Goal: Register for event/course: Register for event/course

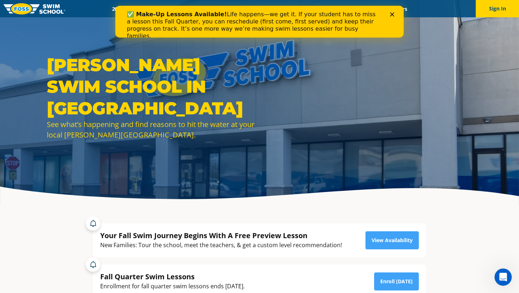
click at [394, 12] on div "✅ Make-Up Lessons Available! Life happens—we get it. If your student has to mis…" at bounding box center [259, 25] width 288 height 33
click at [389, 12] on div "✅ Make-Up Lessons Available! Life happens—we get it. If your student has to mis…" at bounding box center [259, 25] width 265 height 33
click at [392, 13] on icon "Close" at bounding box center [392, 14] width 4 height 4
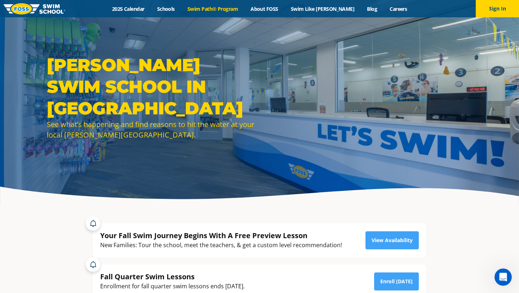
click at [231, 11] on link "Swim Path® Program" at bounding box center [212, 8] width 63 height 7
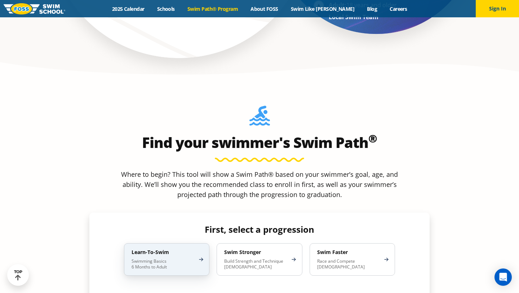
scroll to position [584, 0]
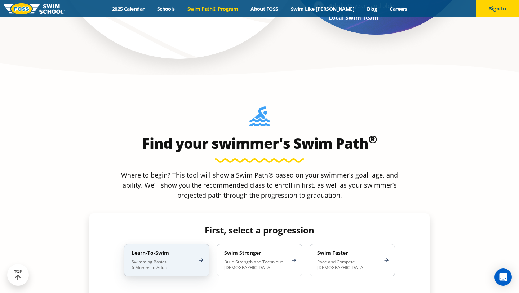
click at [184, 259] on p "Swimming Basics 6 Months to Adult" at bounding box center [162, 265] width 63 height 12
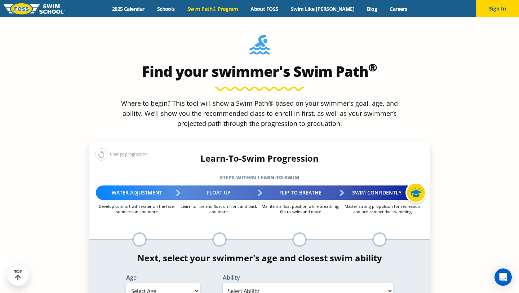
scroll to position [669, 0]
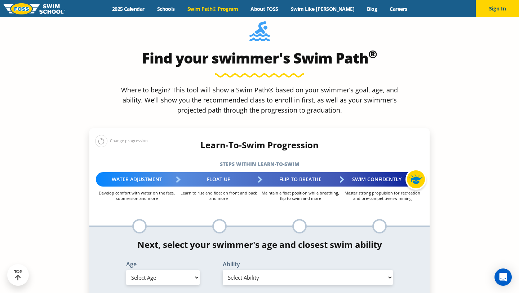
click at [175, 269] on select "Select Age [DEMOGRAPHIC_DATA] months - 1 year 1 year 2 years 3 years 4 years 5 …" at bounding box center [162, 276] width 73 height 15
select select "adult-18-years-"
click at [126, 269] on select "Select Age [DEMOGRAPHIC_DATA] months - 1 year 1 year 2 years 3 years 4 years 5 …" at bounding box center [162, 276] width 73 height 15
click at [249, 269] on select "Select Ability First in-water experience When in the water reliant on a life ja…" at bounding box center [308, 276] width 170 height 15
select select "adult-18-years--when-in-the-water-reliant-on-a-life-jacket-or-floatation-device"
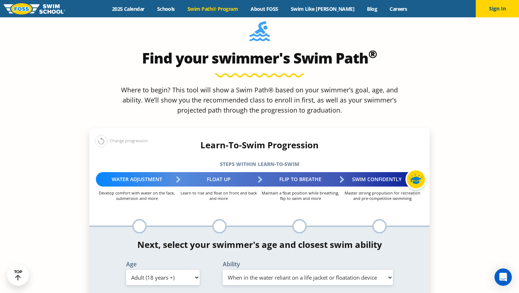
click at [223, 269] on select "Select Ability First in-water experience When in the water reliant on a life ja…" at bounding box center [308, 276] width 170 height 15
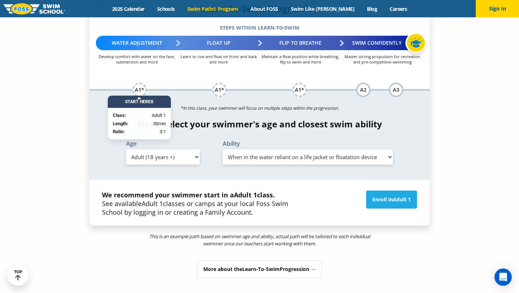
scroll to position [803, 0]
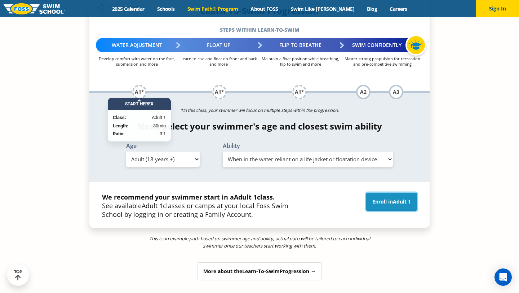
click at [411, 192] on link "Enroll in Adult 1" at bounding box center [391, 201] width 51 height 18
